Goal: Find specific page/section: Find specific page/section

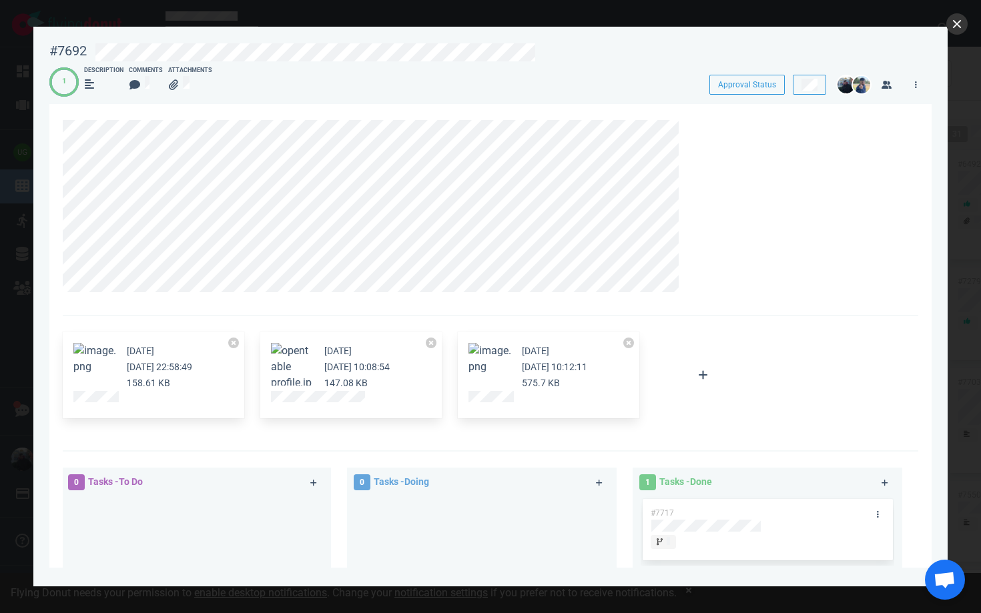
click at [949, 25] on button "close" at bounding box center [956, 23] width 21 height 21
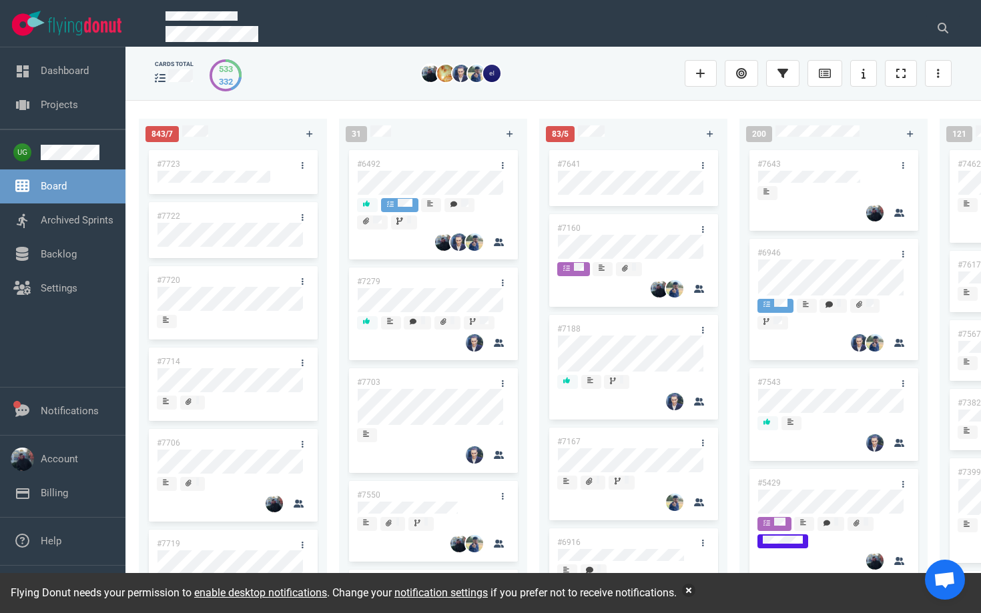
scroll to position [0, 602]
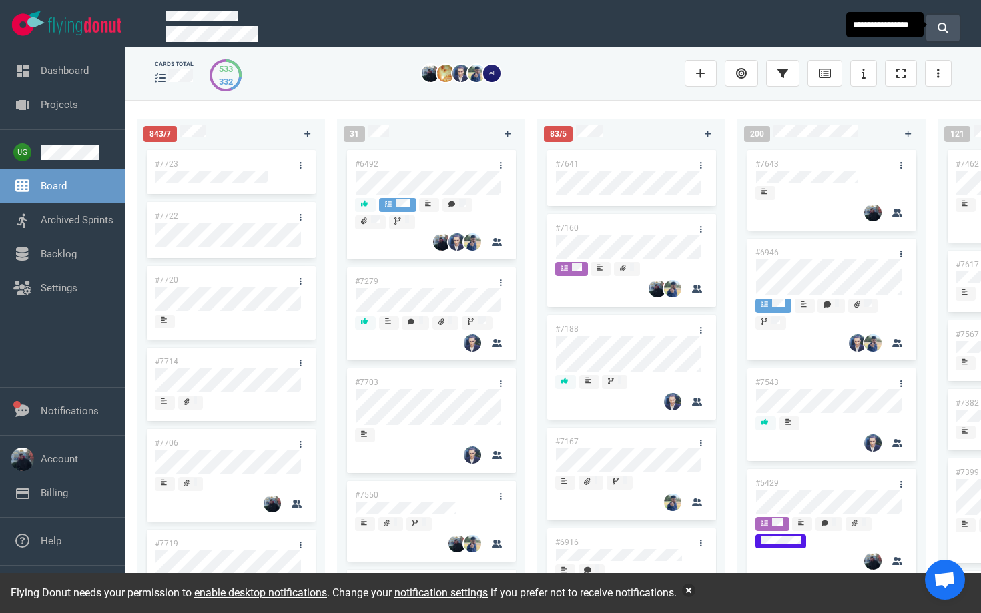
click at [940, 19] on button at bounding box center [942, 28] width 33 height 27
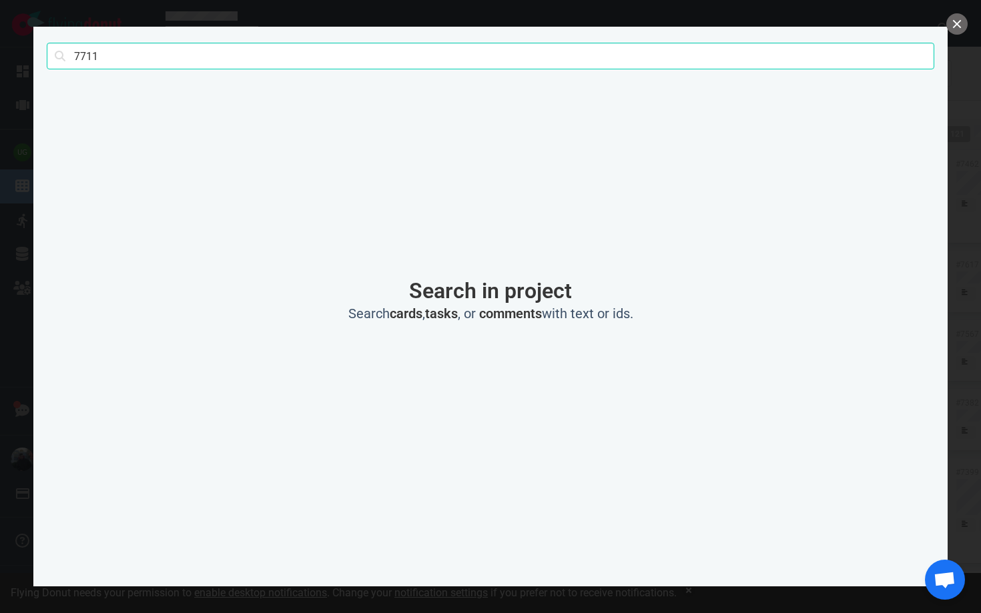
type input "7711"
click button "Search" at bounding box center [0, 0] width 0 height 0
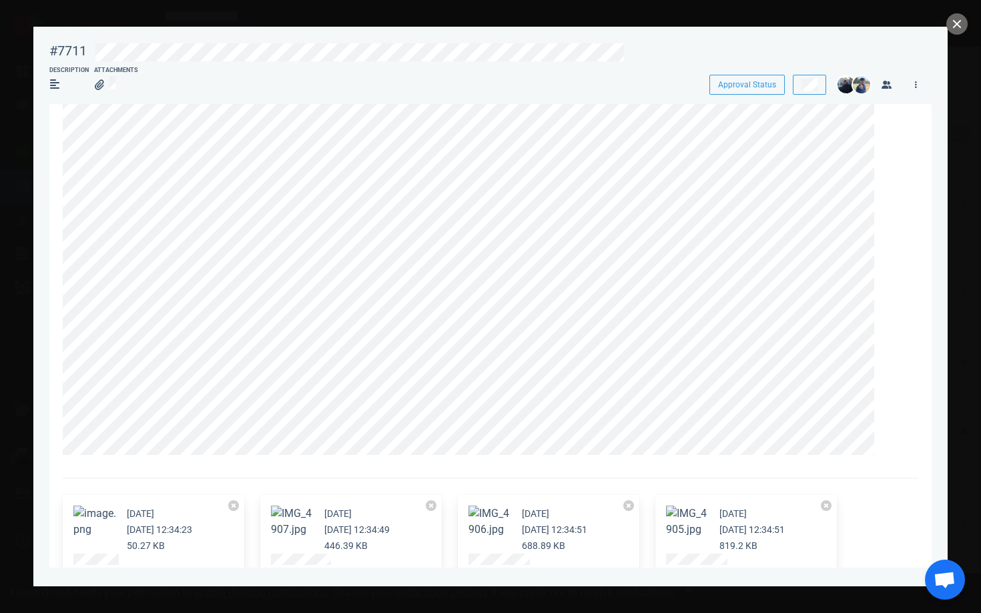
scroll to position [0, 0]
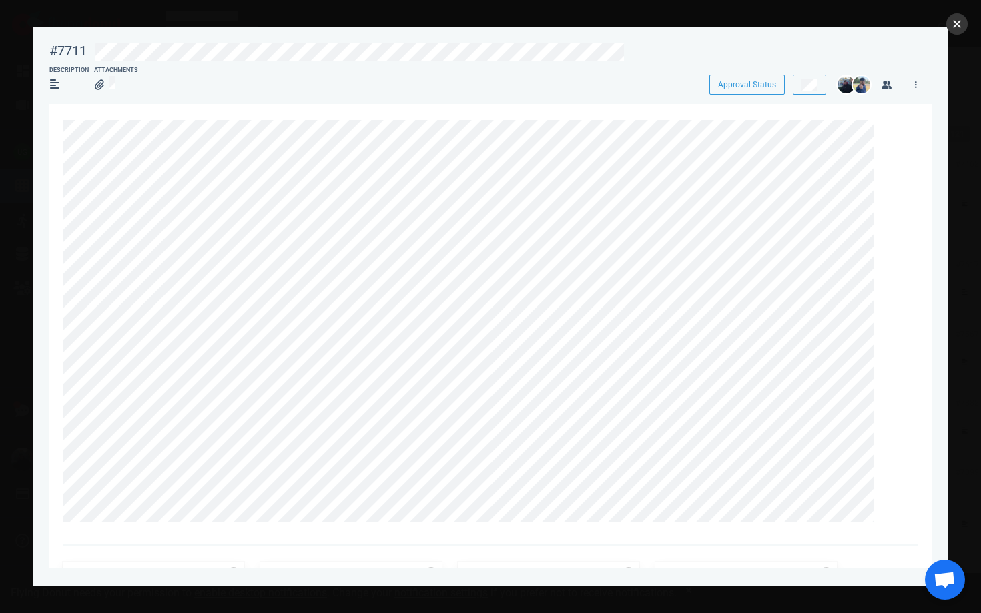
click at [957, 17] on button "close" at bounding box center [956, 23] width 21 height 21
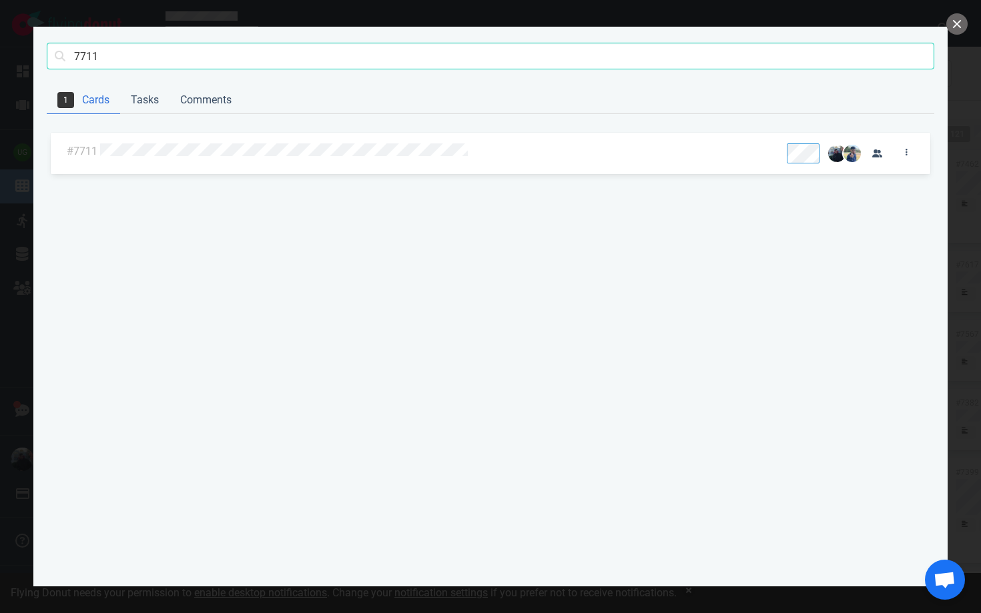
click at [957, 17] on button "close" at bounding box center [956, 23] width 21 height 21
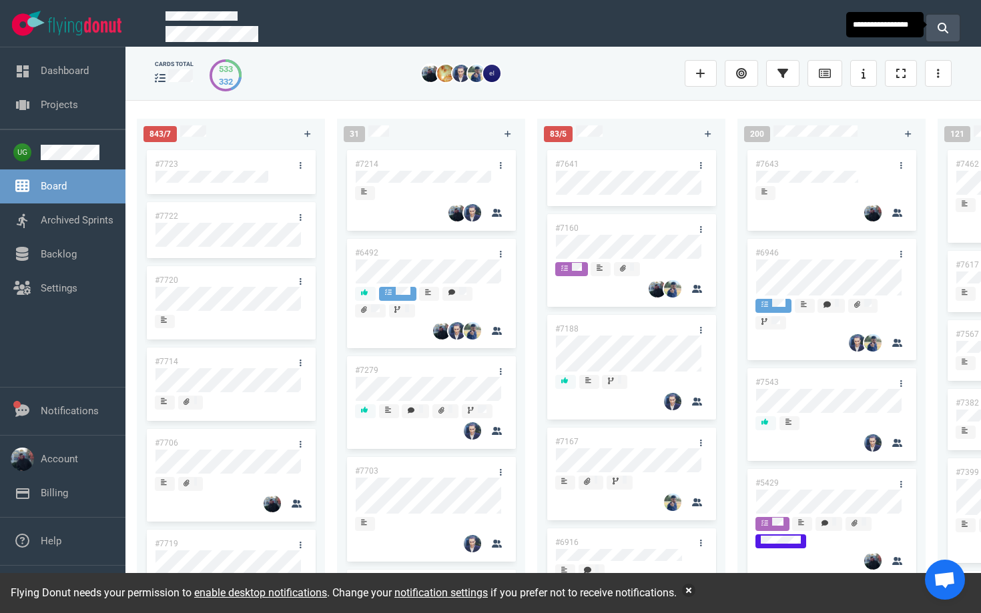
click at [951, 37] on button at bounding box center [942, 28] width 33 height 27
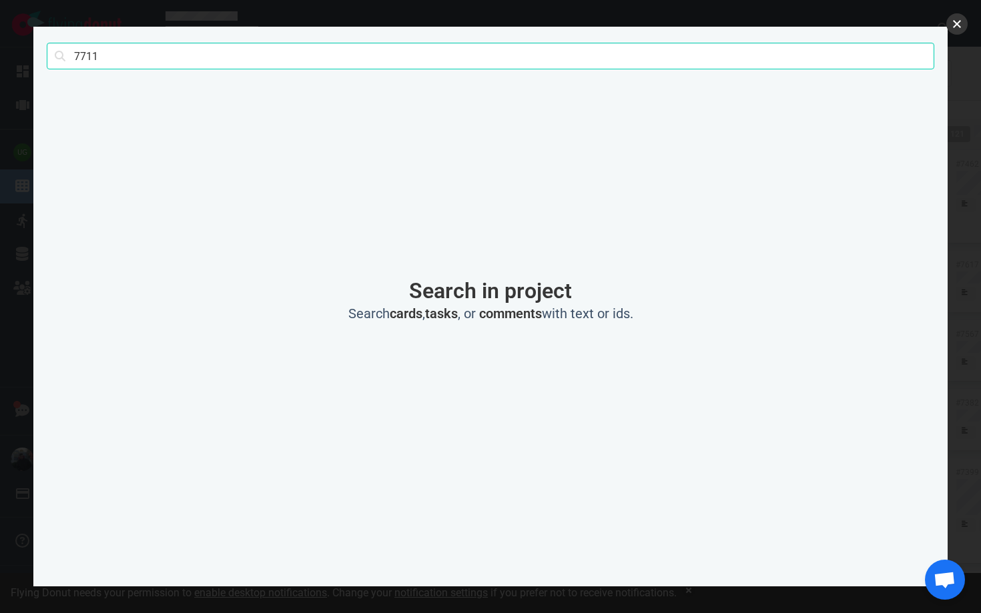
click at [960, 29] on button "close" at bounding box center [956, 23] width 21 height 21
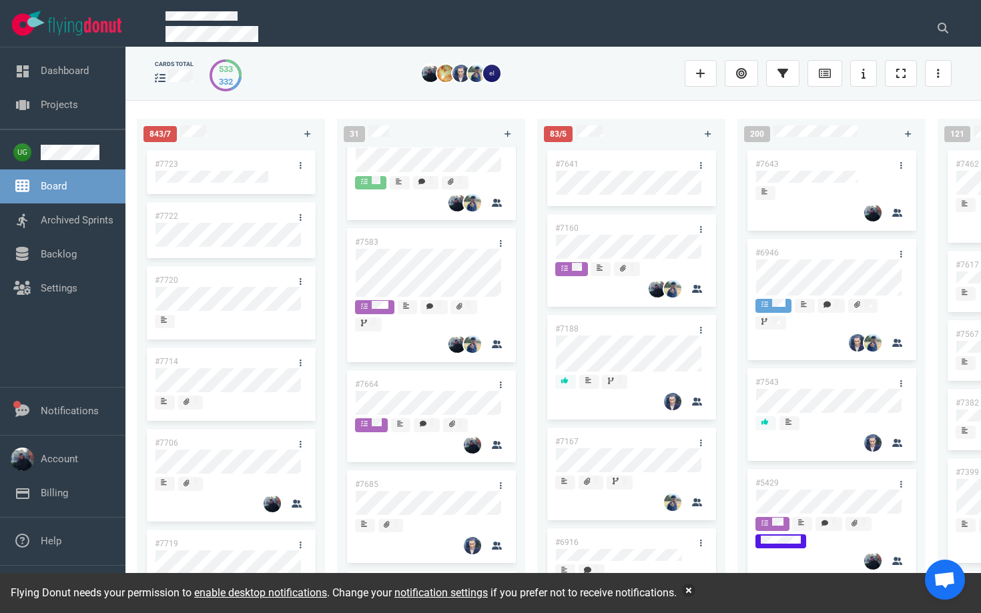
scroll to position [1012, 0]
